Goal: Task Accomplishment & Management: Complete application form

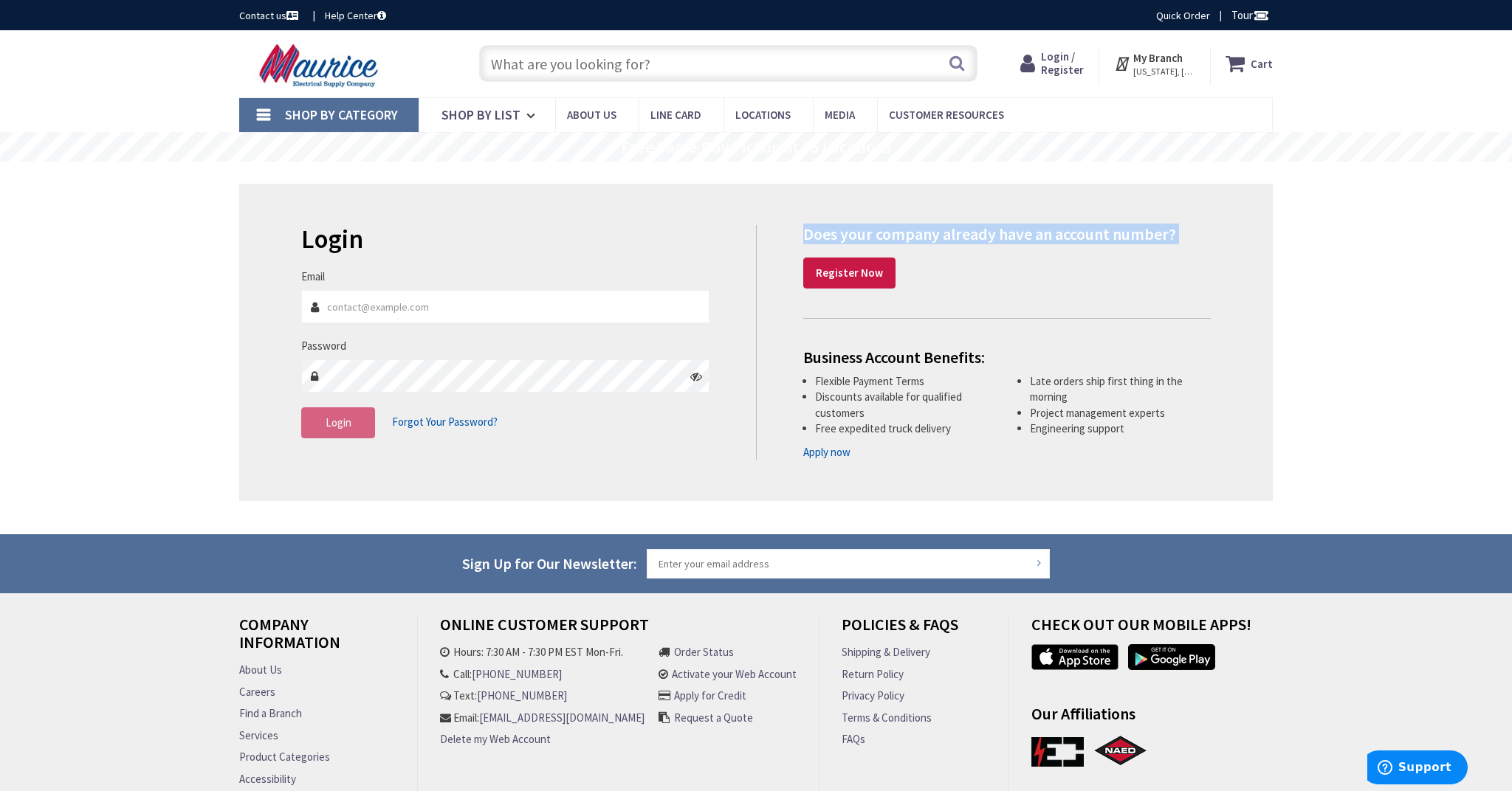
click at [823, 233] on h4 "Does your company already have an account number?" at bounding box center [1007, 234] width 408 height 18
click at [927, 287] on div "Does your company already have an account number? Register Now" at bounding box center [1007, 257] width 408 height 63
click at [643, 310] on input "Email" at bounding box center [505, 307] width 408 height 33
click at [870, 283] on link "Register Now" at bounding box center [849, 272] width 92 height 31
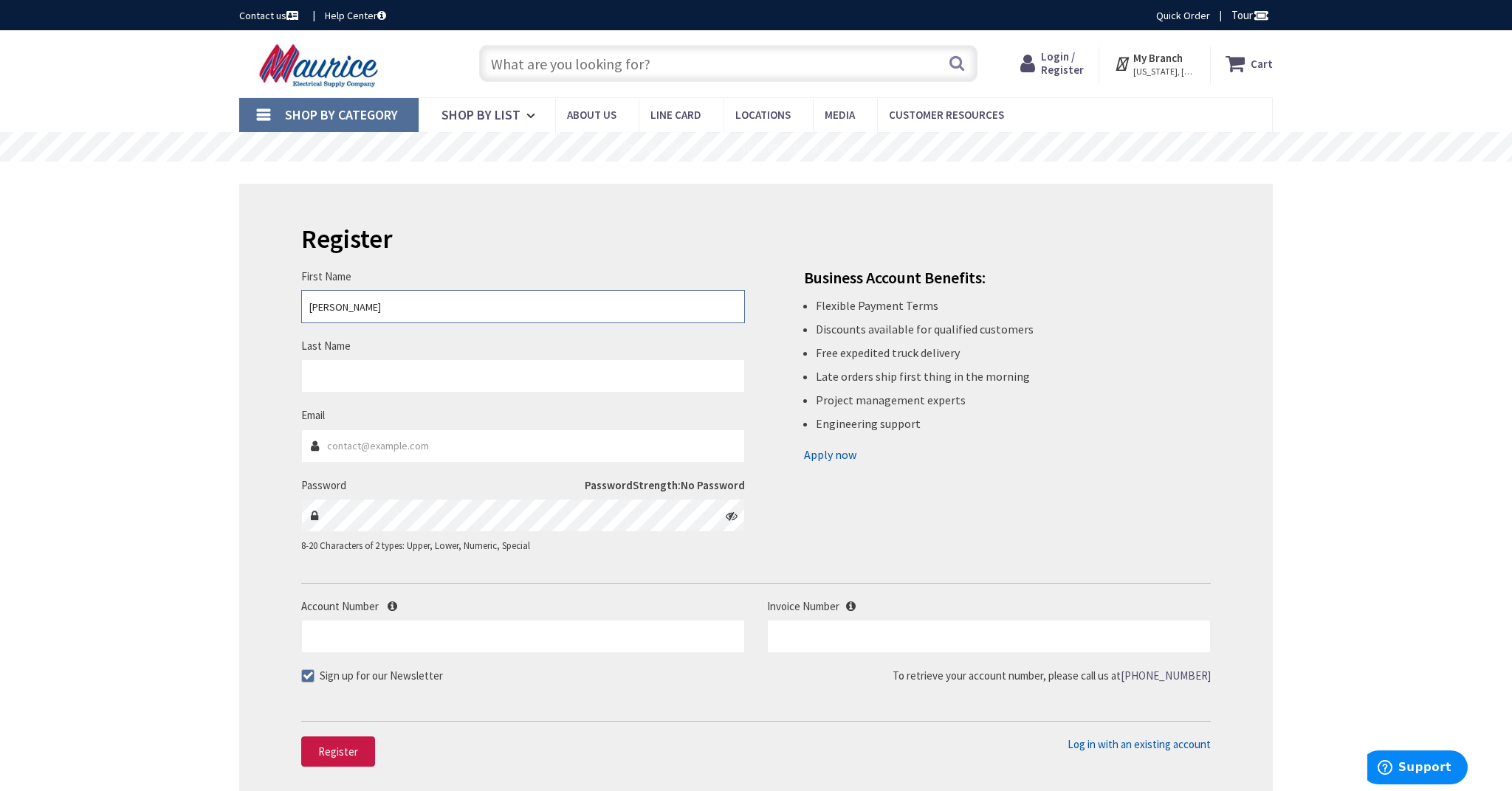
type input "[PERSON_NAME]"
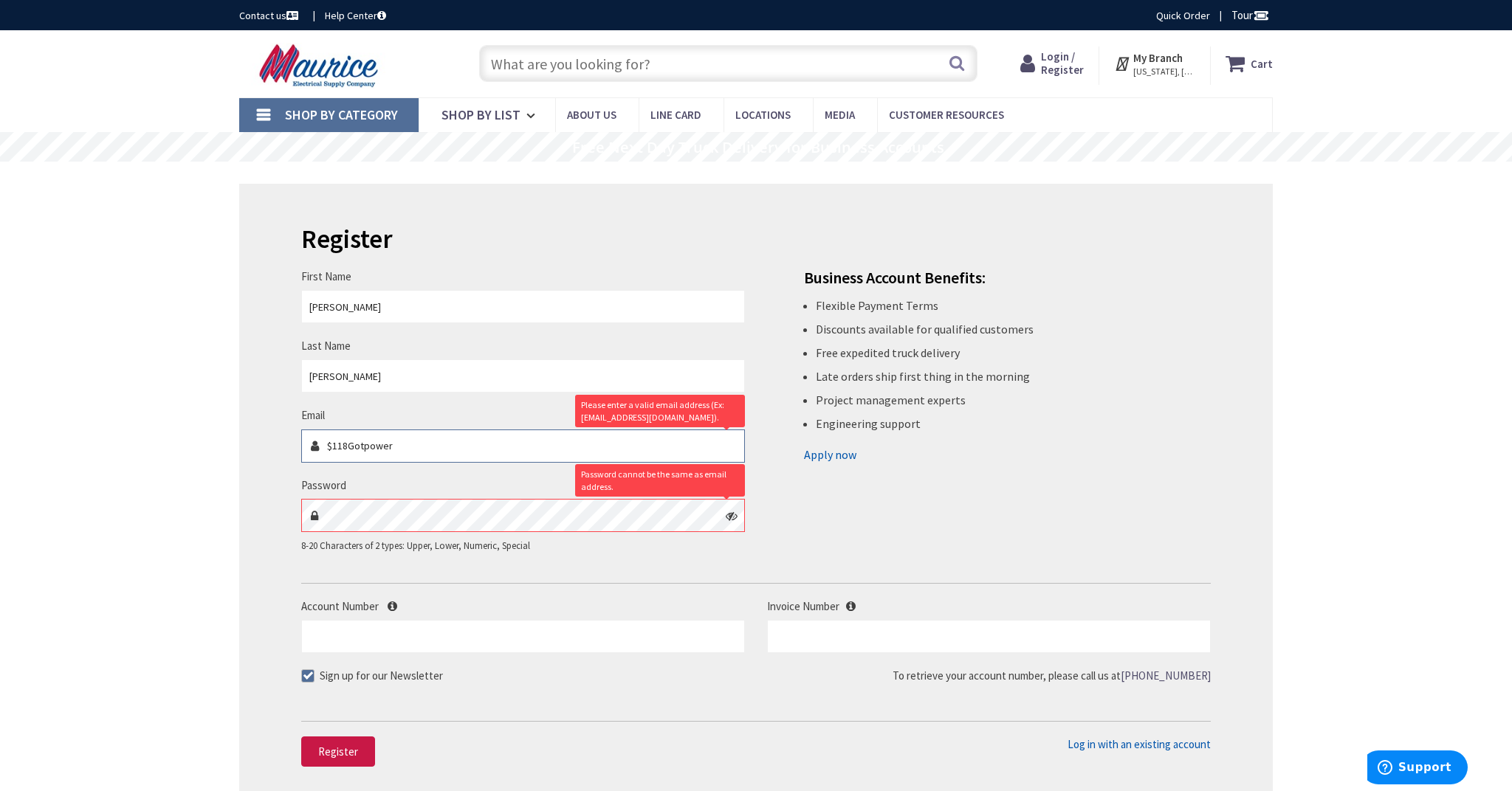
drag, startPoint x: 424, startPoint y: 454, endPoint x: 302, endPoint y: 426, distance: 125.2
click at [303, 431] on input "$118Gotpower" at bounding box center [523, 446] width 444 height 33
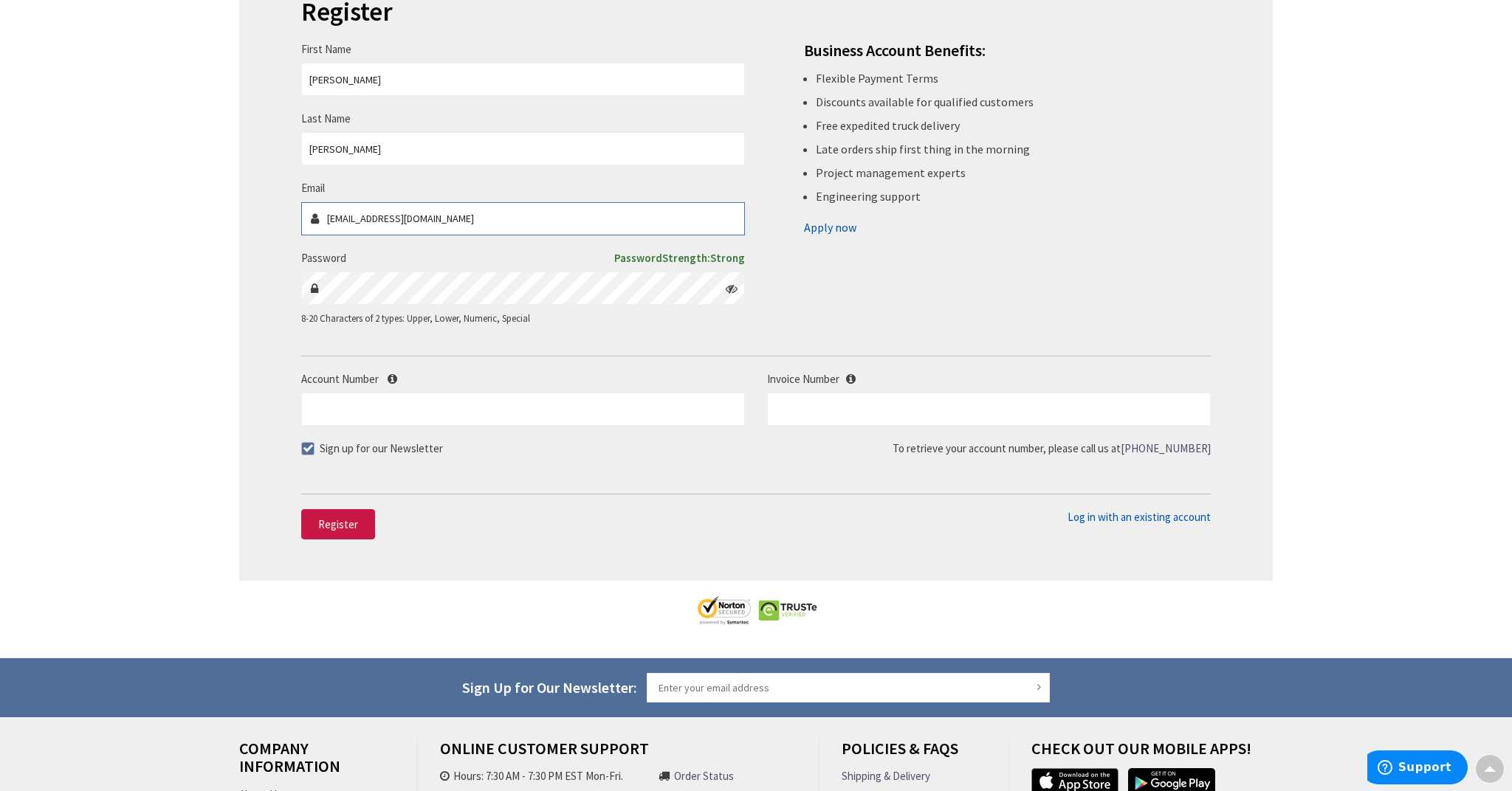
scroll to position [229, 0]
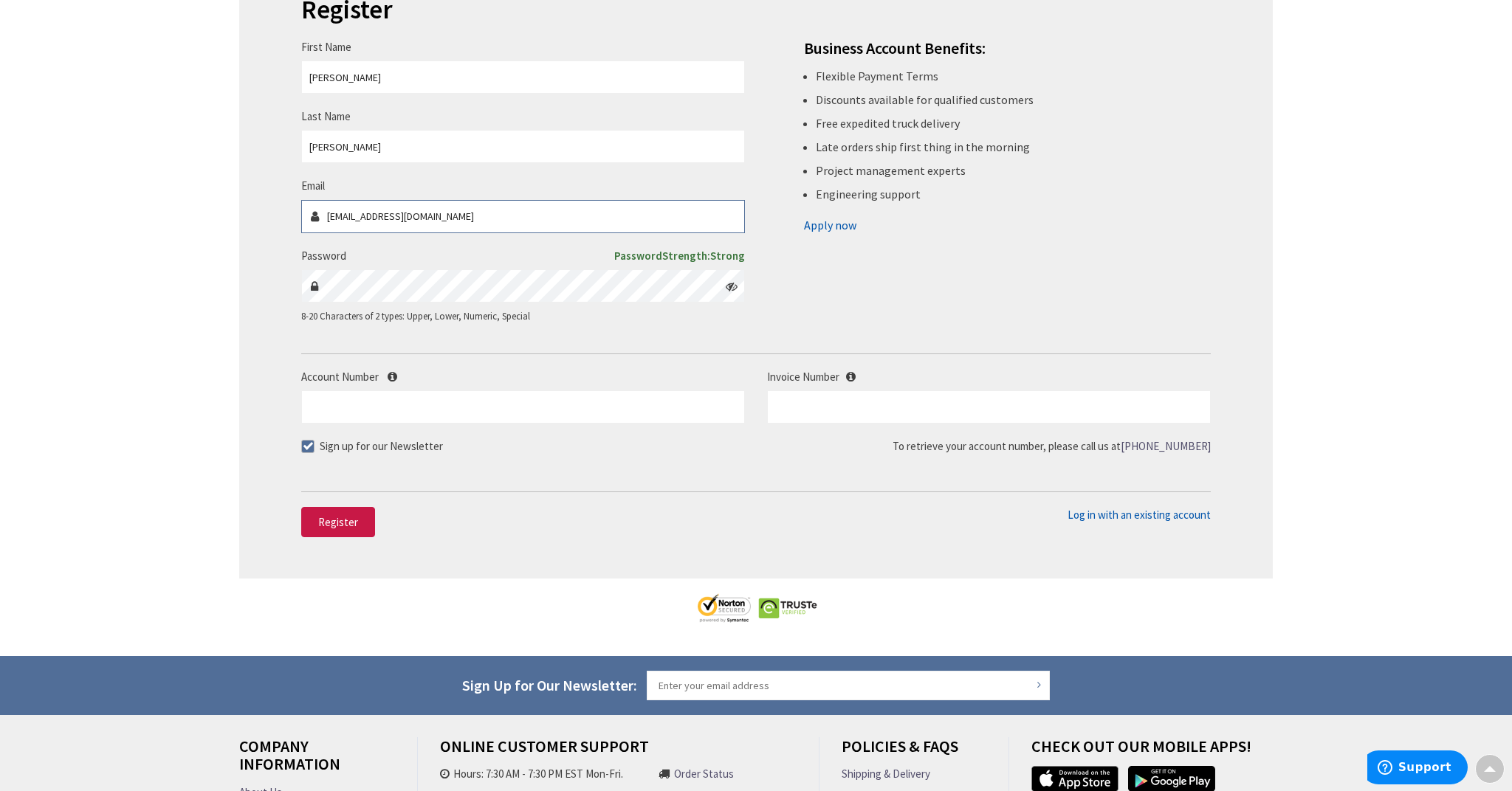
type input "[EMAIL_ADDRESS][DOMAIN_NAME]"
click at [308, 444] on span at bounding box center [308, 446] width 13 height 13
click at [308, 444] on input "Sign up for our Newsletter" at bounding box center [309, 446] width 10 height 10
checkbox input "false"
click at [353, 519] on span "Register" at bounding box center [338, 522] width 40 height 14
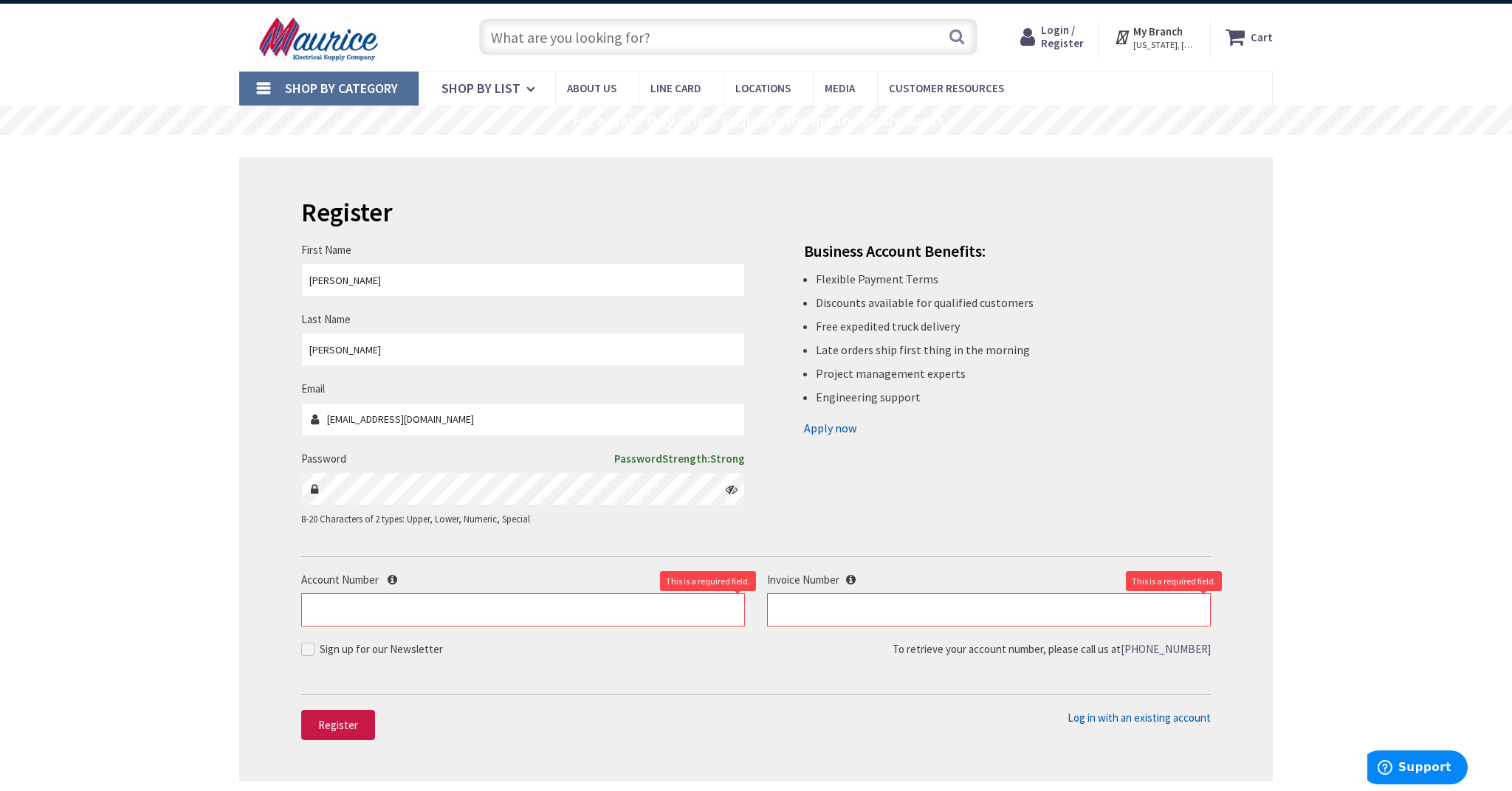
scroll to position [26, 0]
click at [831, 425] on link "Apply now" at bounding box center [831, 428] width 53 height 24
